Goal: Download file/media

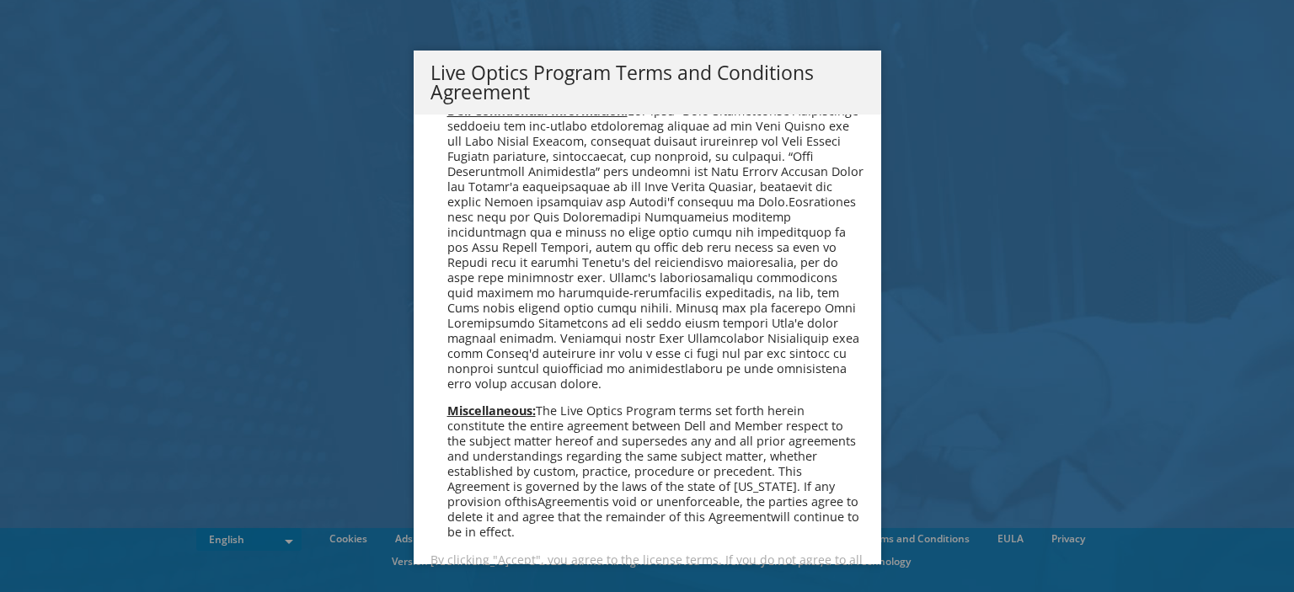
scroll to position [1206, 0]
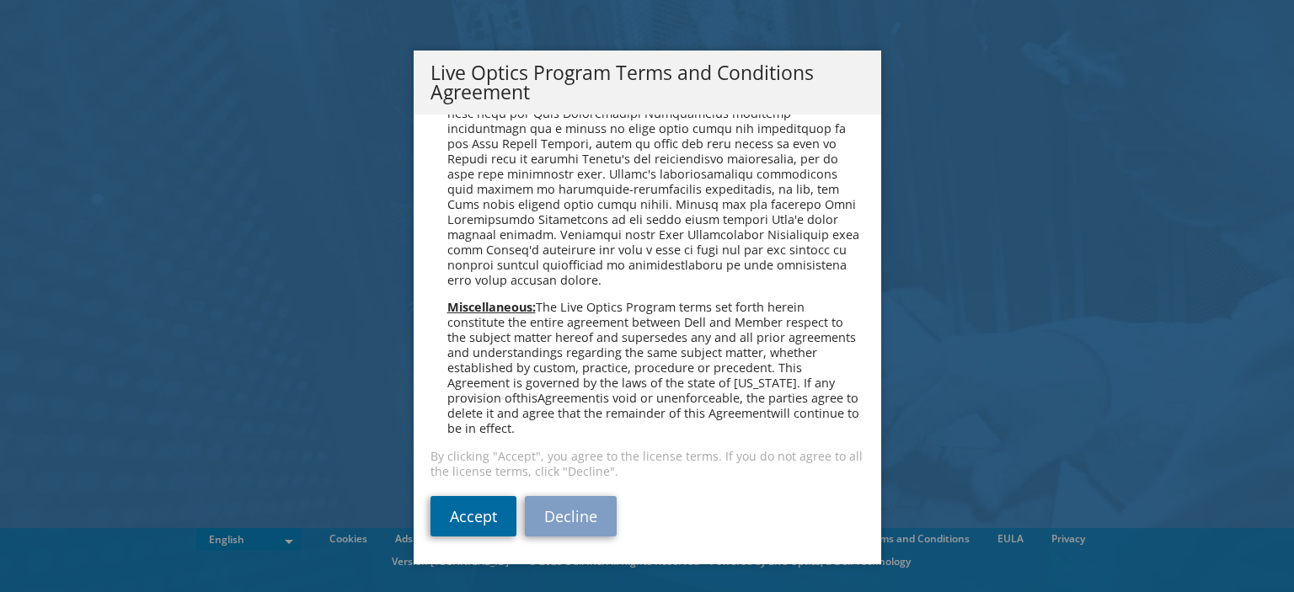
click at [442, 528] on link "Accept" at bounding box center [474, 516] width 86 height 40
click at [462, 510] on link "Accept" at bounding box center [474, 516] width 86 height 40
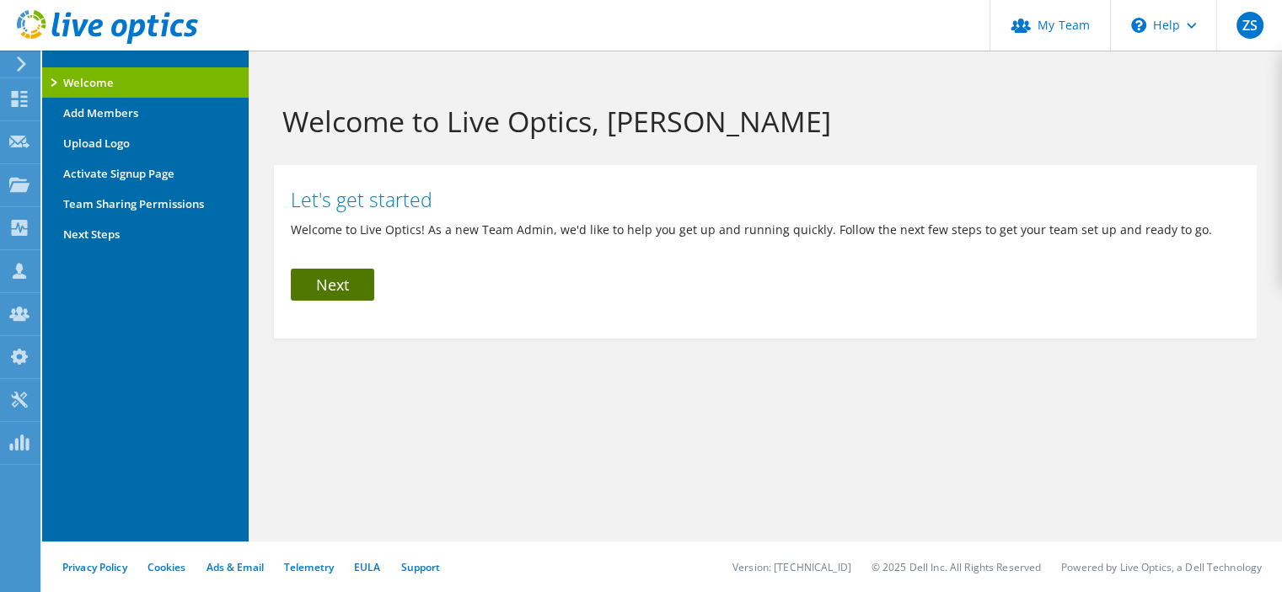
click at [340, 278] on link "Next" at bounding box center [332, 285] width 83 height 32
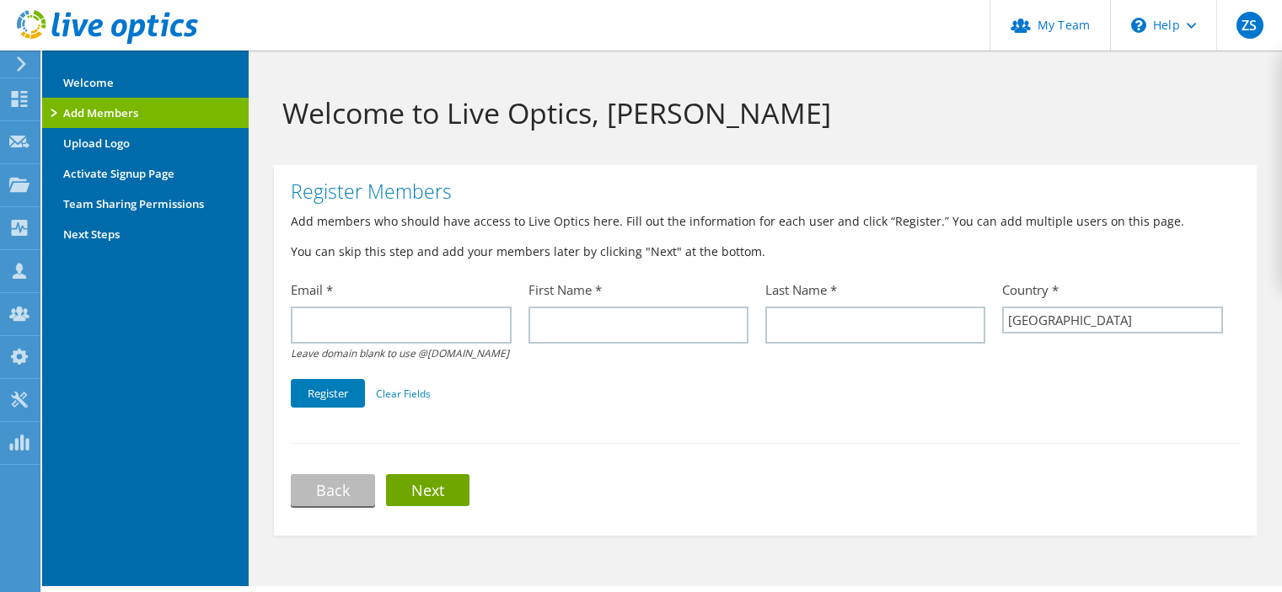
select select "224"
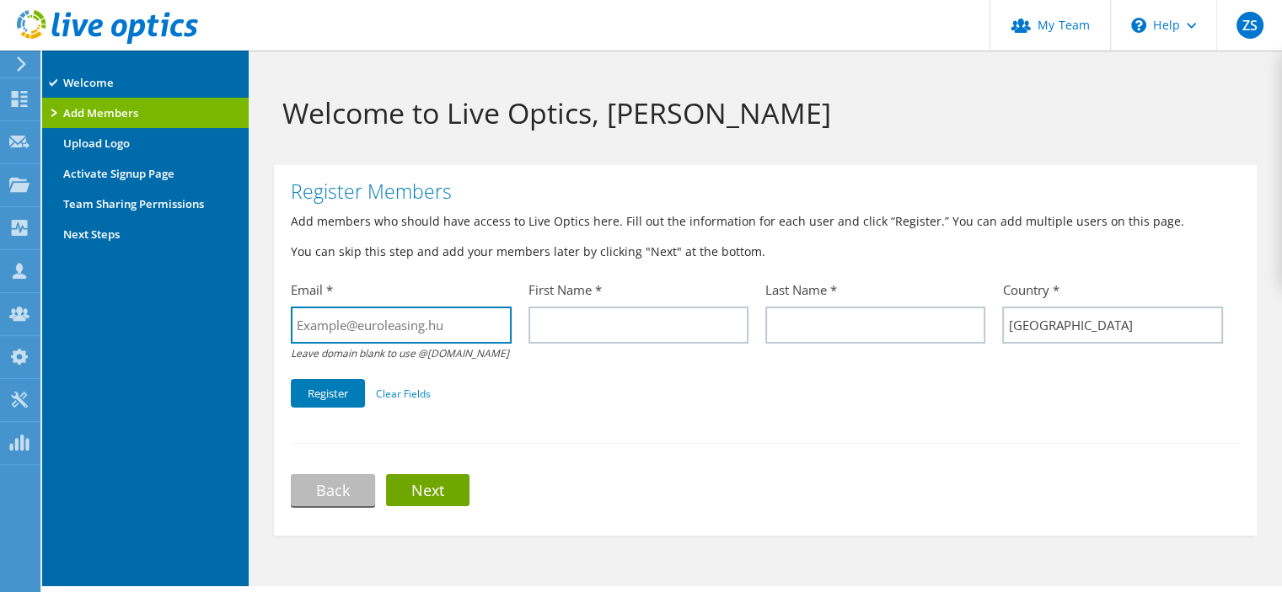
click at [373, 321] on input "text" at bounding box center [401, 325] width 220 height 37
type input "it@euroleasing.hu"
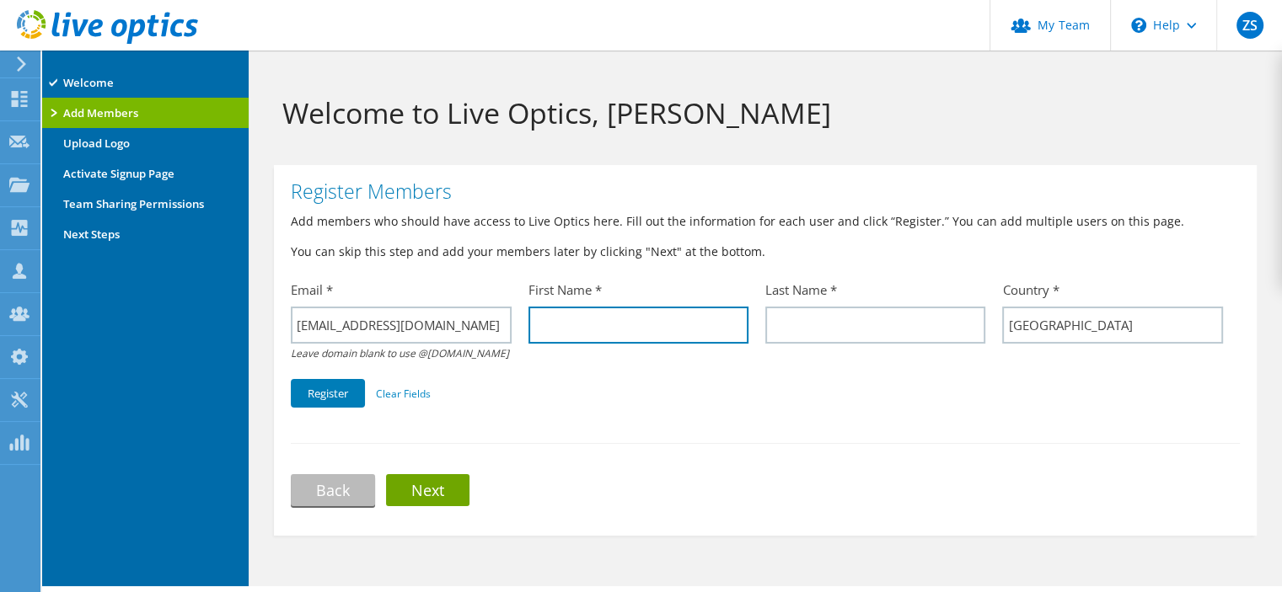
click at [665, 324] on input "text" at bounding box center [638, 325] width 220 height 37
type input "Péter"
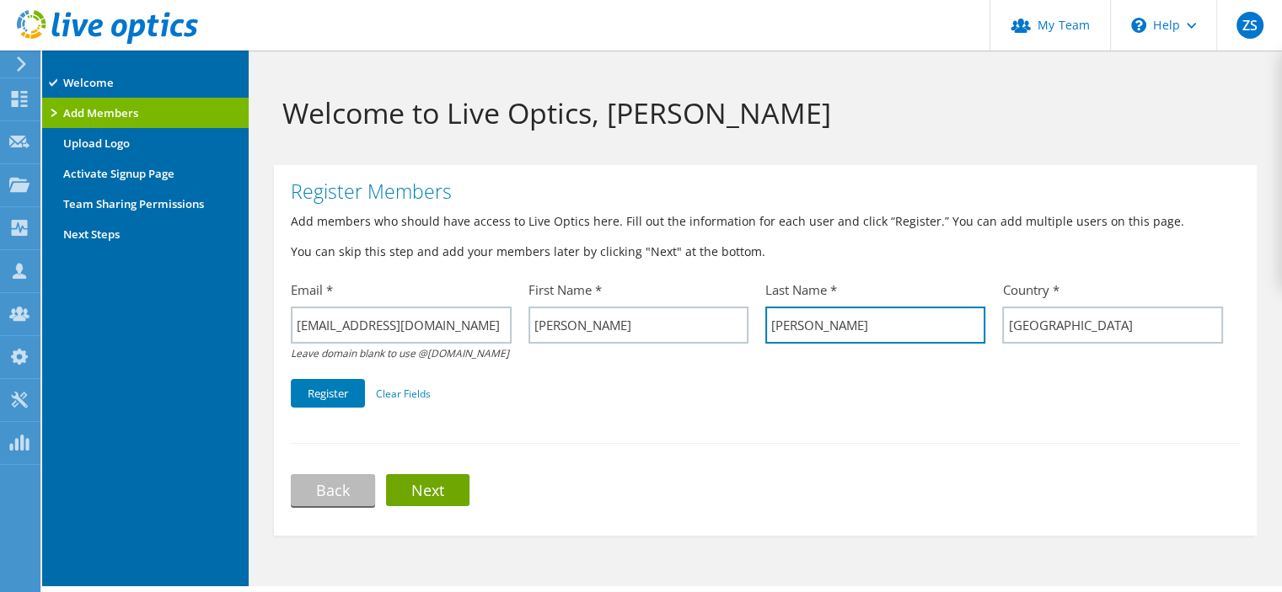
type input "Lőcsei"
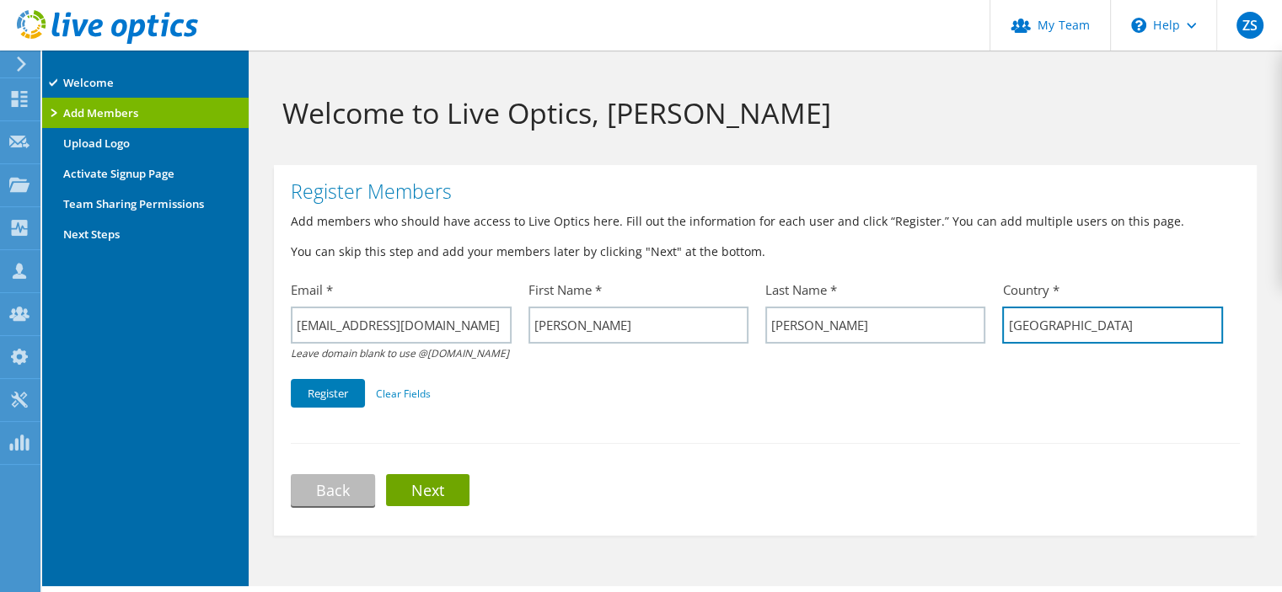
click at [1099, 333] on input "United States" at bounding box center [1112, 325] width 220 height 37
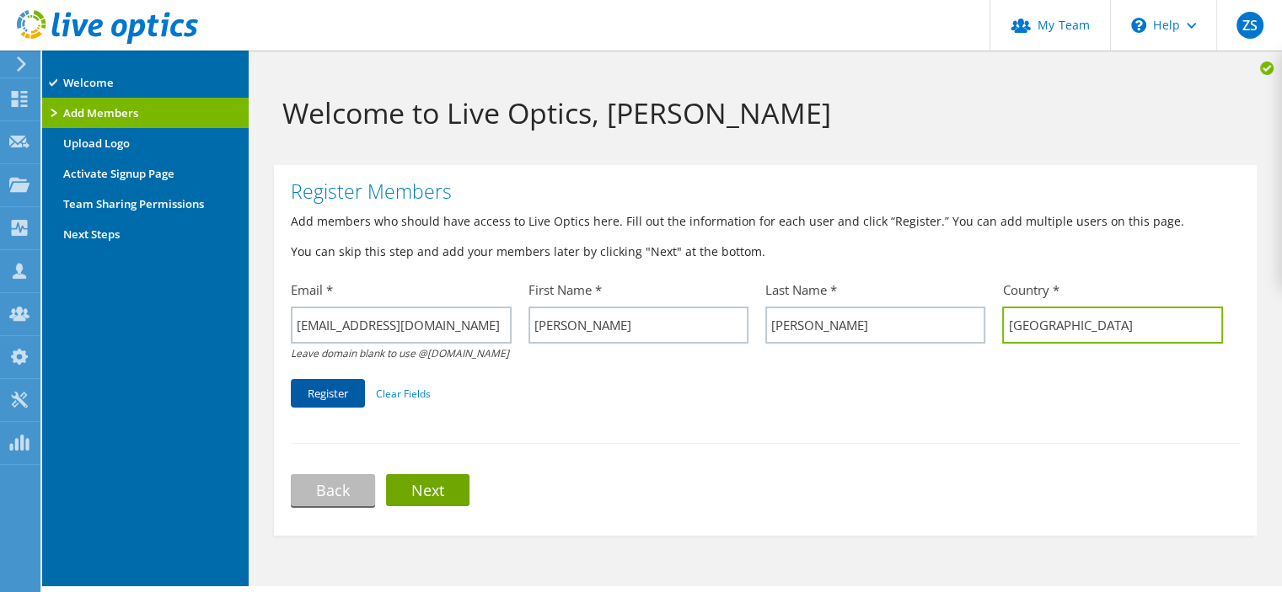
type input "Hungary"
click at [338, 396] on button "Register" at bounding box center [328, 393] width 74 height 29
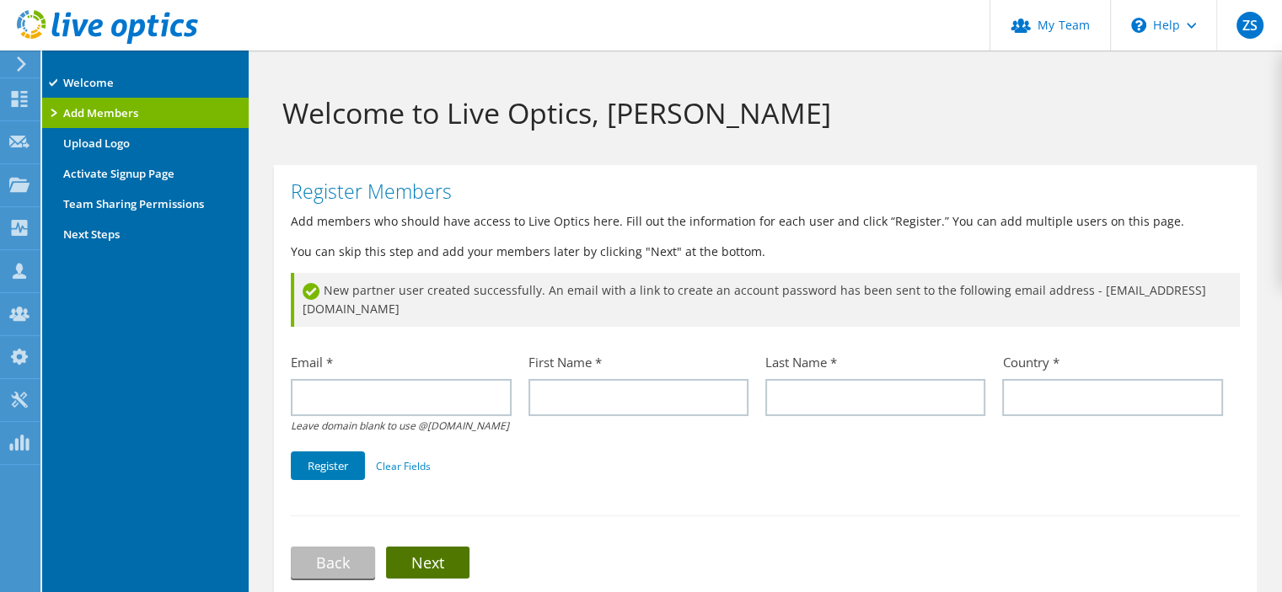
click at [459, 547] on link "Next" at bounding box center [427, 563] width 83 height 32
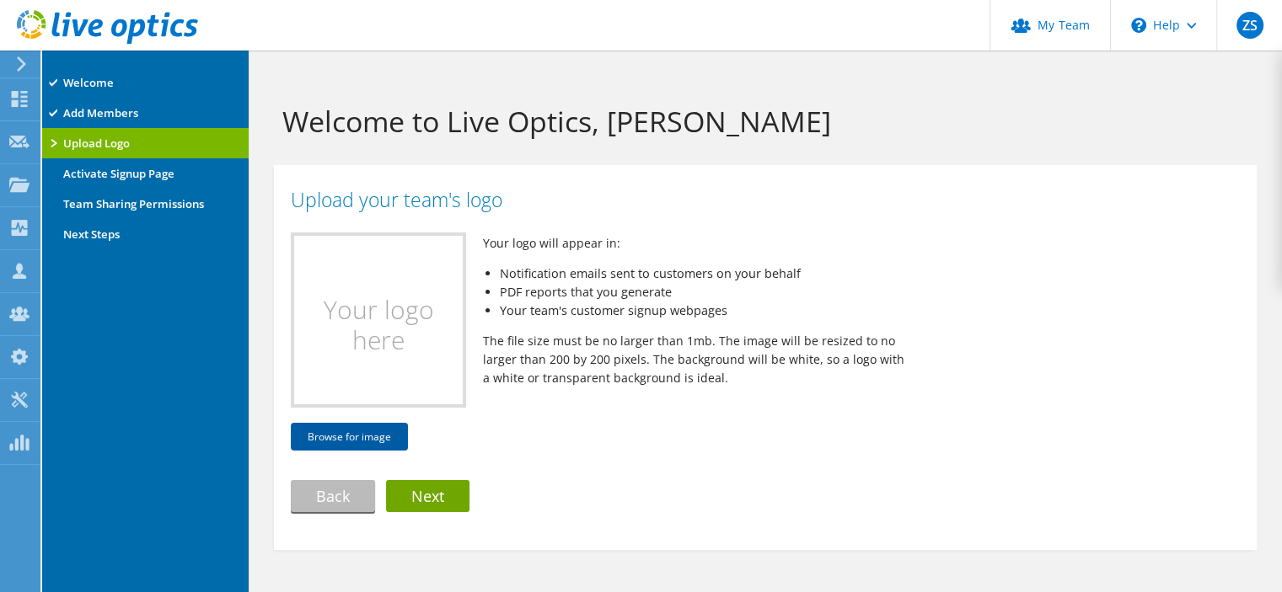
click at [353, 427] on button "Browse for image" at bounding box center [349, 437] width 117 height 28
click at [318, 442] on button "Browse for image" at bounding box center [349, 437] width 117 height 28
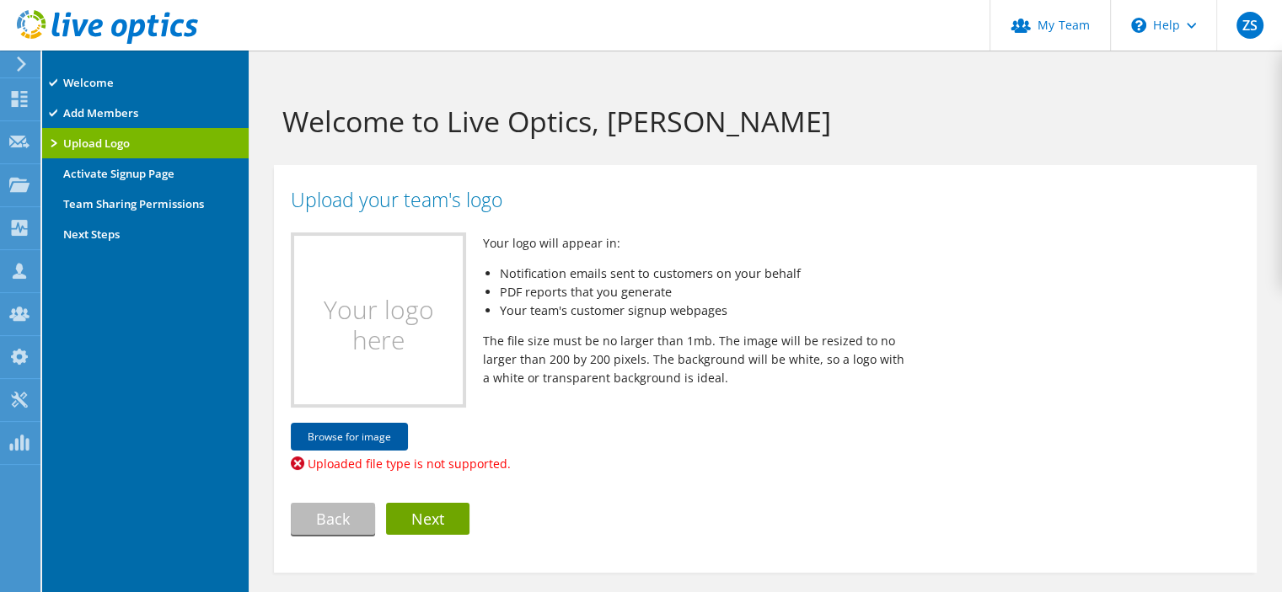
click at [357, 434] on button "Browse for image" at bounding box center [349, 437] width 117 height 28
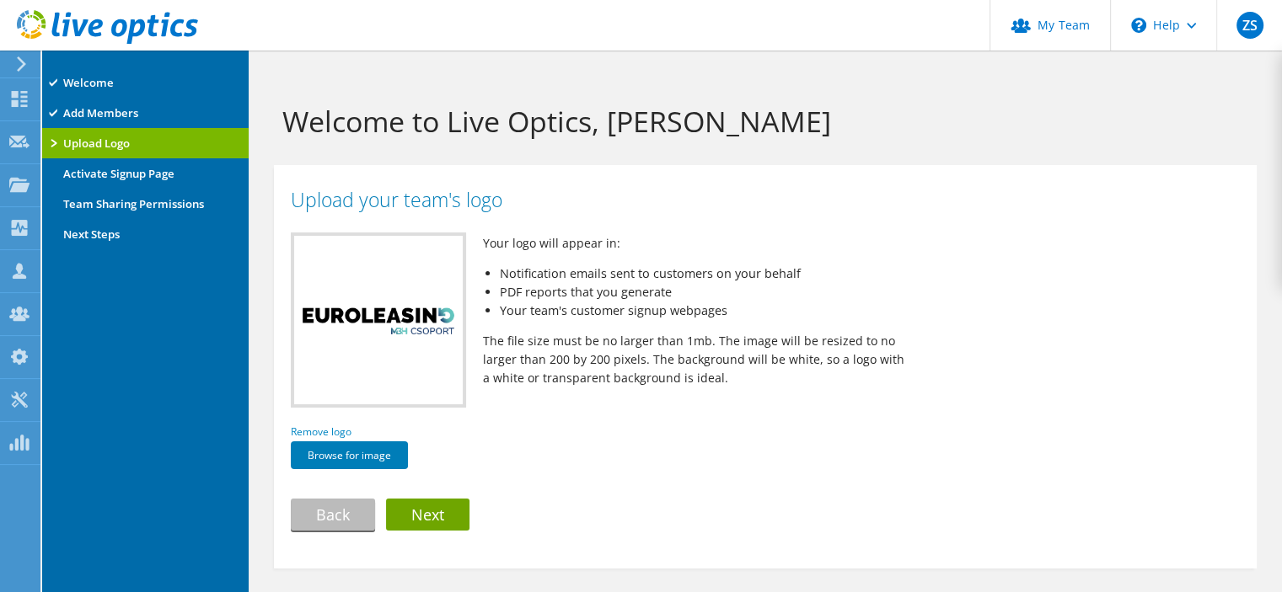
click at [421, 495] on div "Your logo here Processing Your logo will appear in: Notification emails sent to…" at bounding box center [765, 384] width 983 height 335
click at [420, 506] on link "Next" at bounding box center [427, 515] width 83 height 32
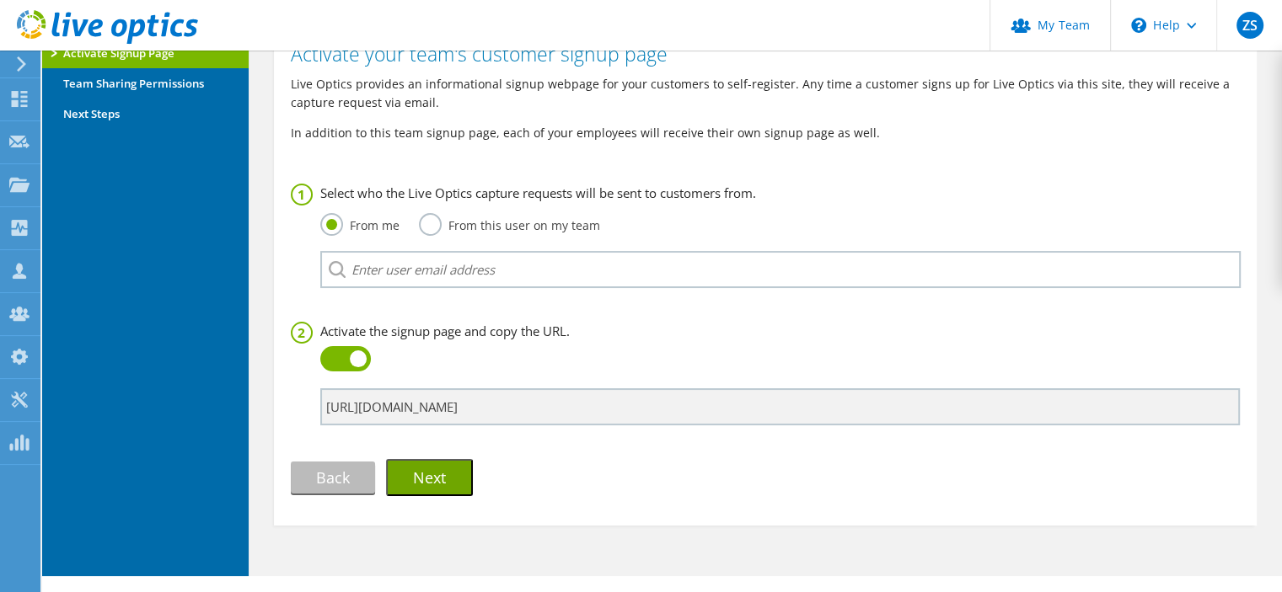
scroll to position [153, 0]
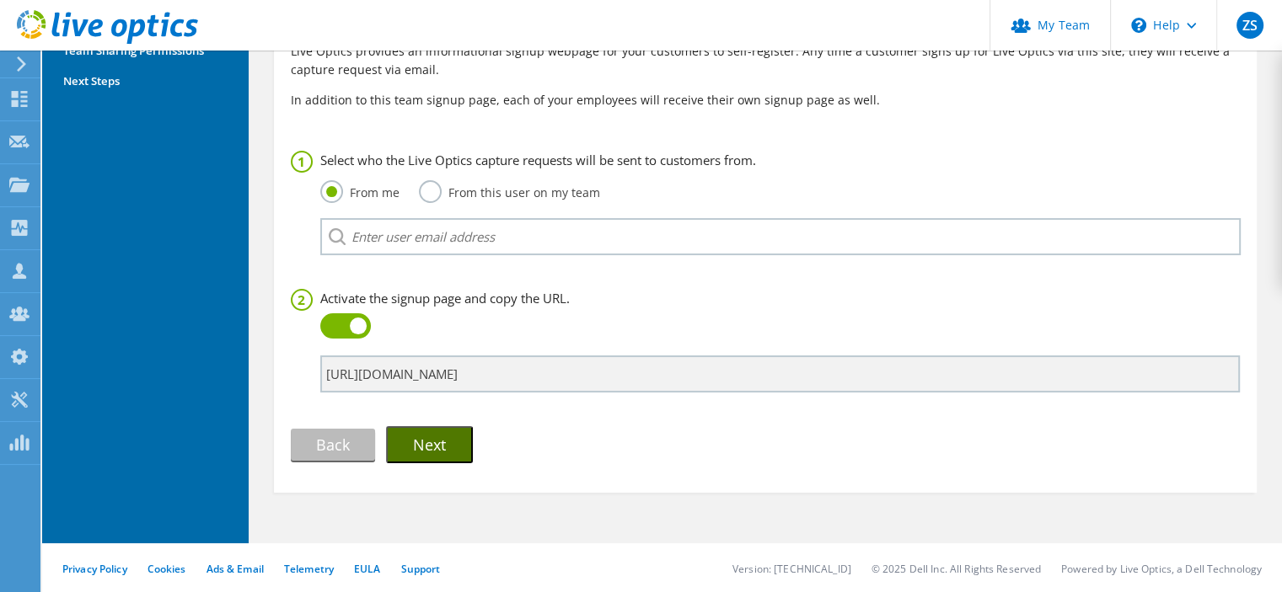
click at [449, 450] on button "Next" at bounding box center [429, 444] width 87 height 37
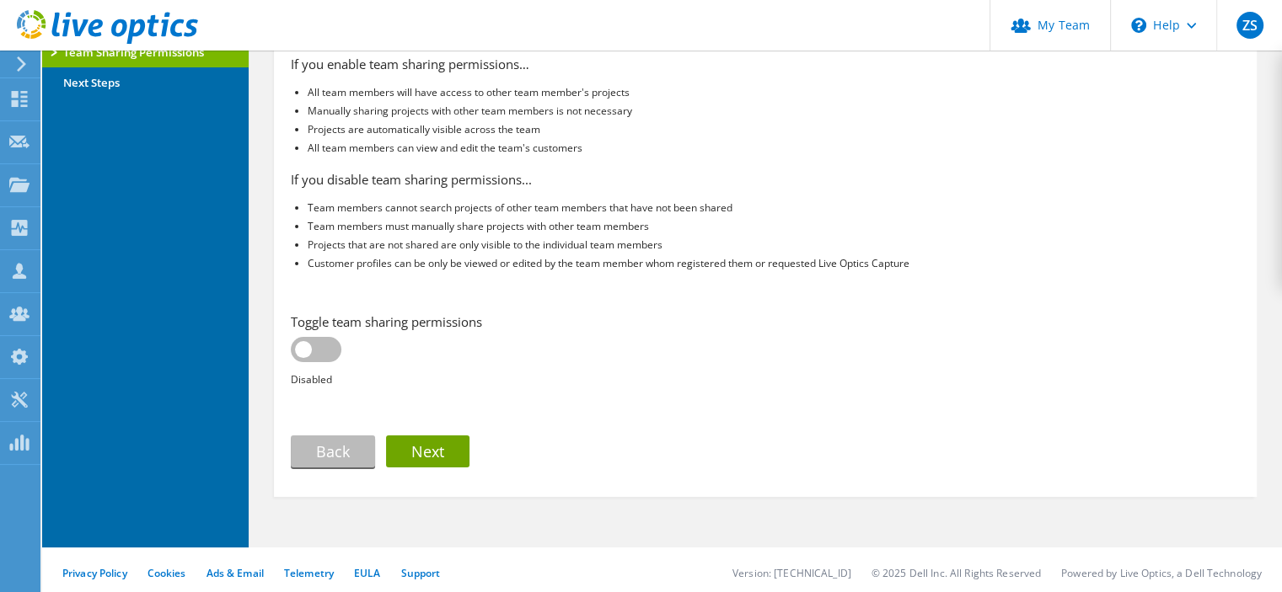
scroll to position [158, 0]
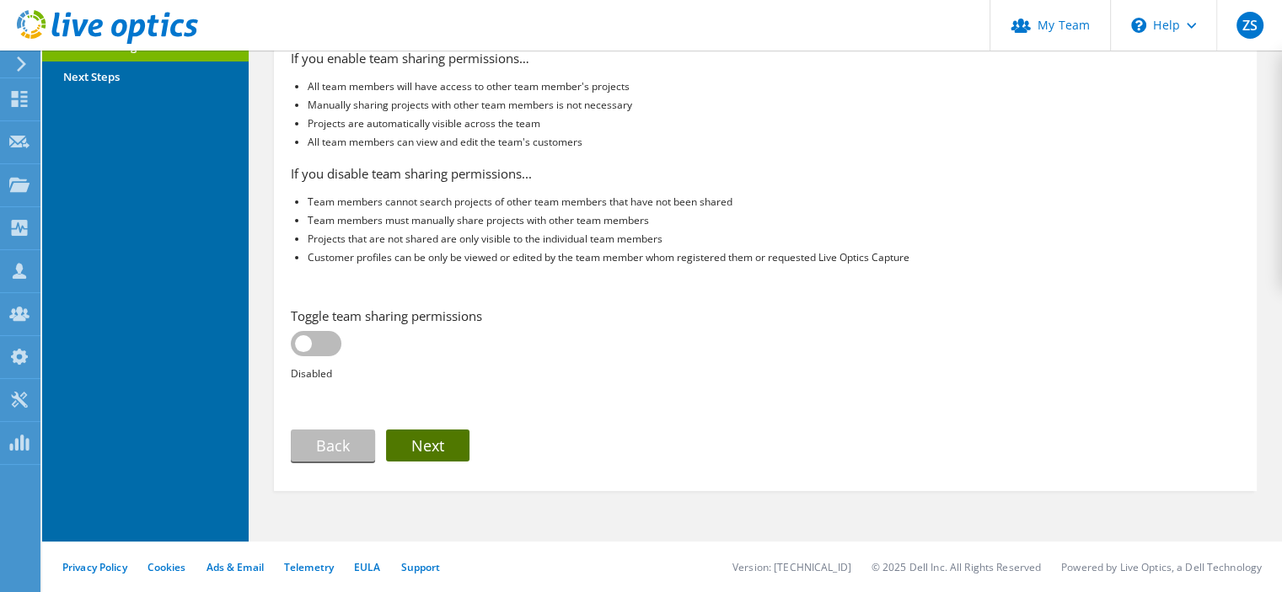
click at [417, 450] on link "Next" at bounding box center [427, 446] width 83 height 32
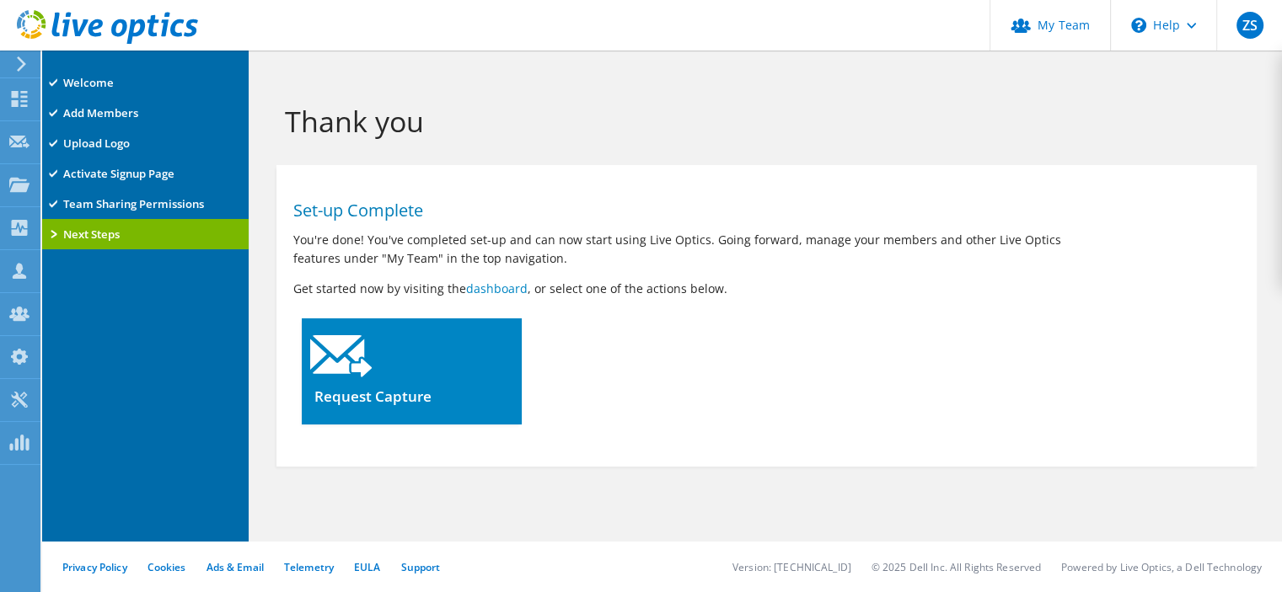
click at [468, 335] on div at bounding box center [412, 351] width 220 height 65
click at [454, 371] on div at bounding box center [412, 351] width 220 height 65
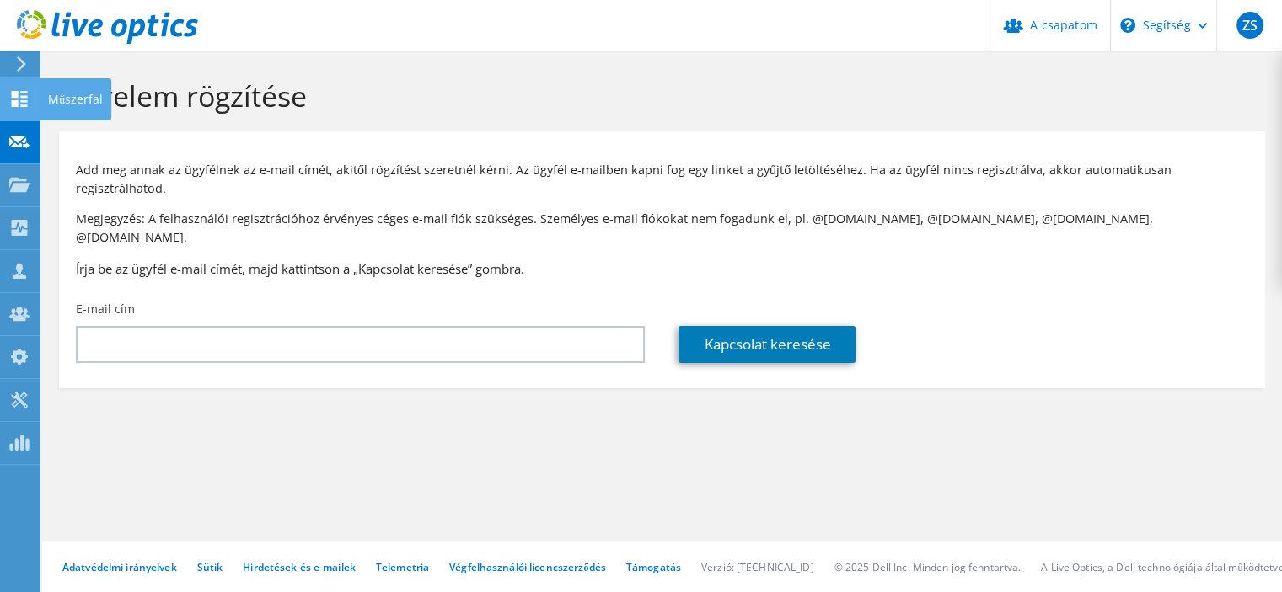
click at [18, 100] on icon at bounding box center [19, 99] width 20 height 16
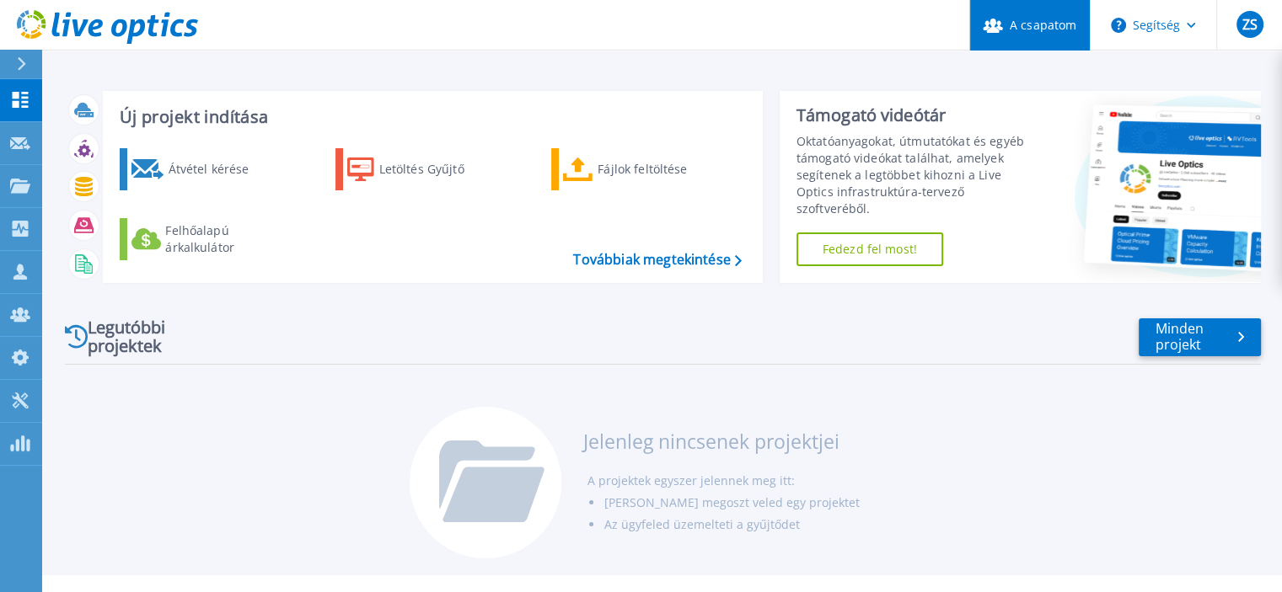
click at [1067, 33] on font "A csapatom" at bounding box center [1043, 25] width 67 height 16
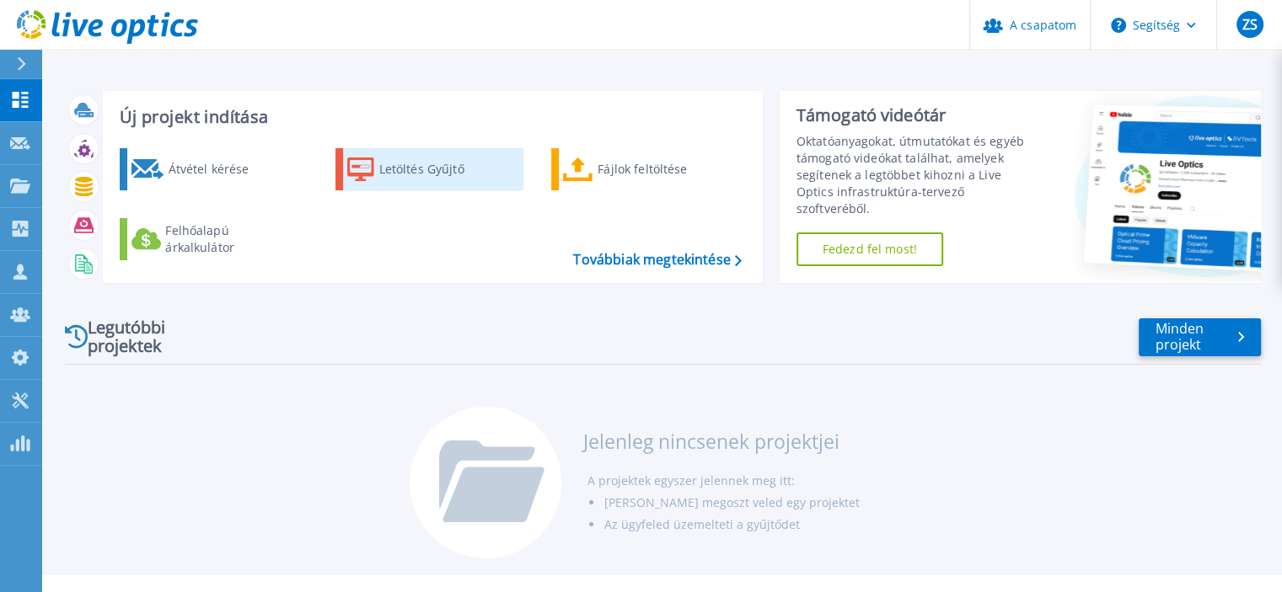
click at [383, 159] on div "Letöltés Gyűjtő" at bounding box center [446, 170] width 135 height 34
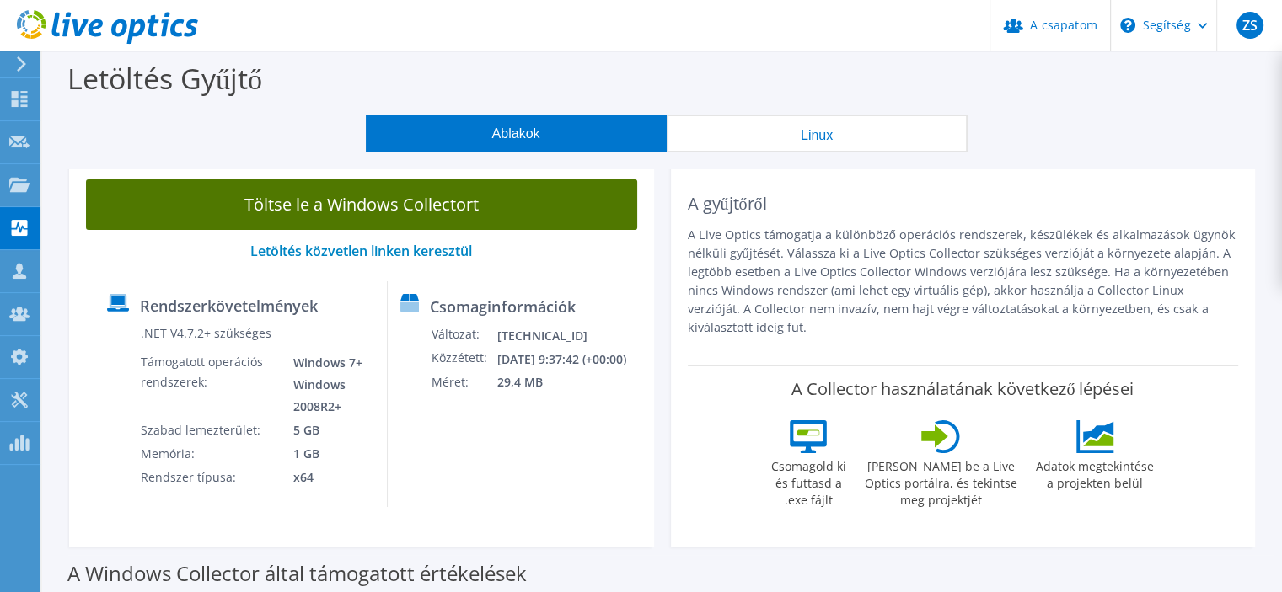
click at [381, 202] on font "Töltse le a Windows Collectort" at bounding box center [361, 204] width 234 height 23
